Goal: Navigation & Orientation: Find specific page/section

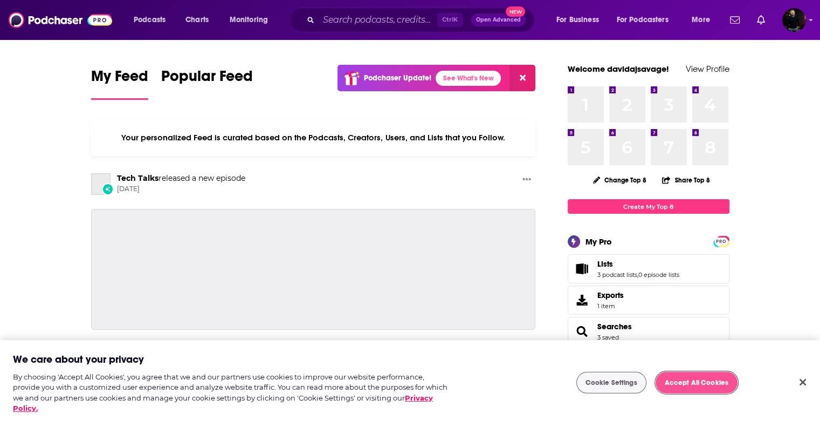
click at [675, 379] on button "Accept All Cookies" at bounding box center [697, 383] width 82 height 22
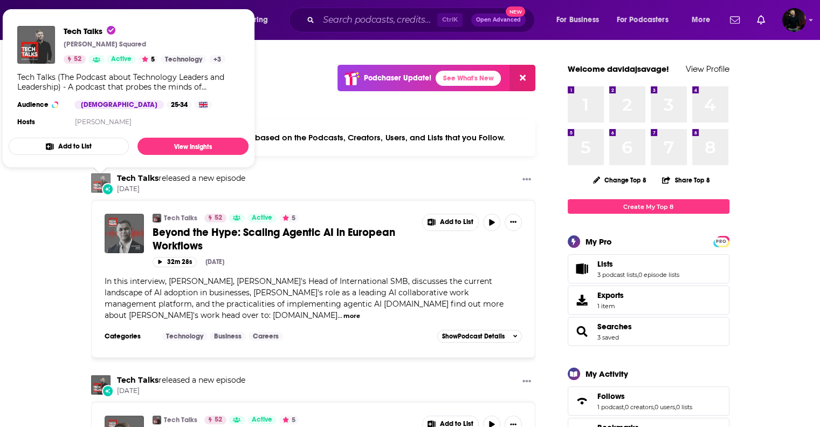
click at [102, 178] on img "Tech Talks" at bounding box center [100, 182] width 19 height 19
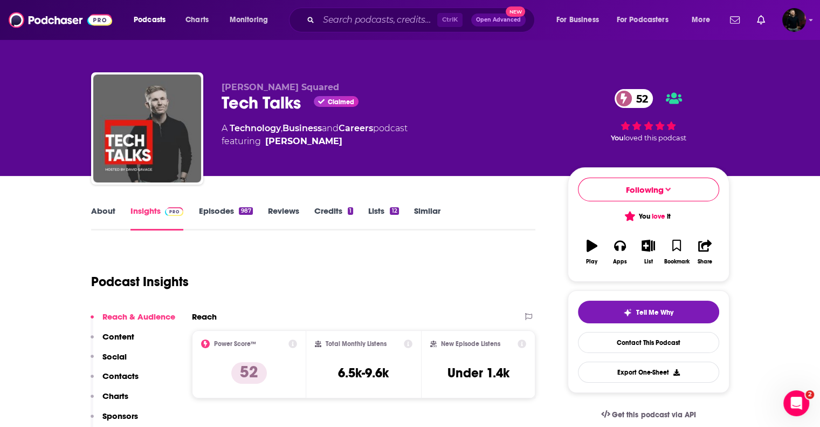
click at [226, 211] on link "Episodes 987" at bounding box center [225, 217] width 54 height 25
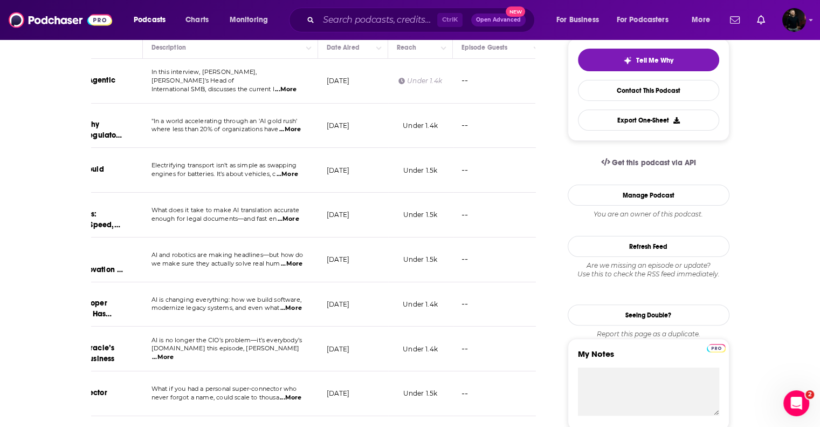
scroll to position [250, 0]
